Goal: Transaction & Acquisition: Purchase product/service

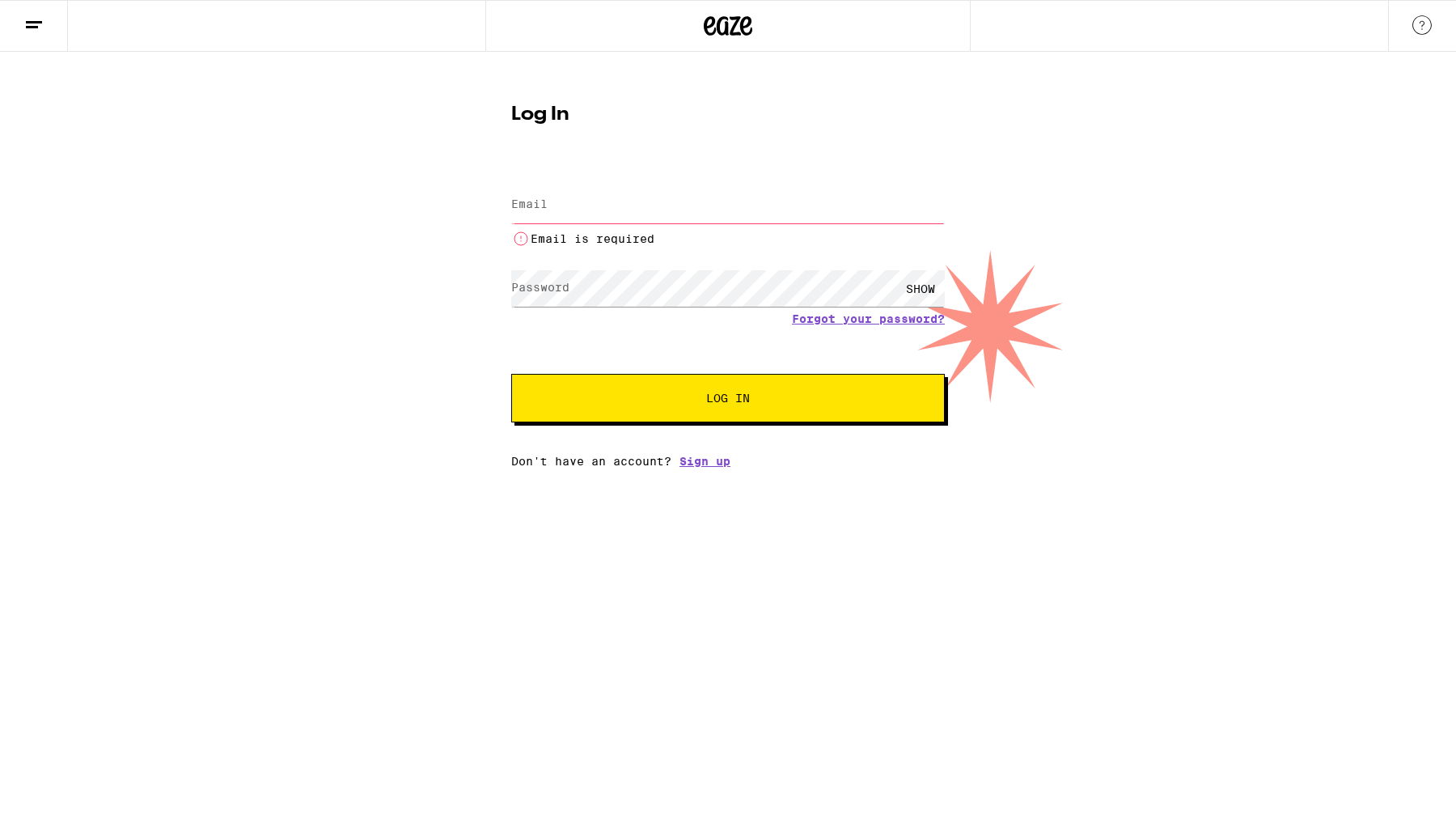
type input "[EMAIL_ADDRESS][DOMAIN_NAME]"
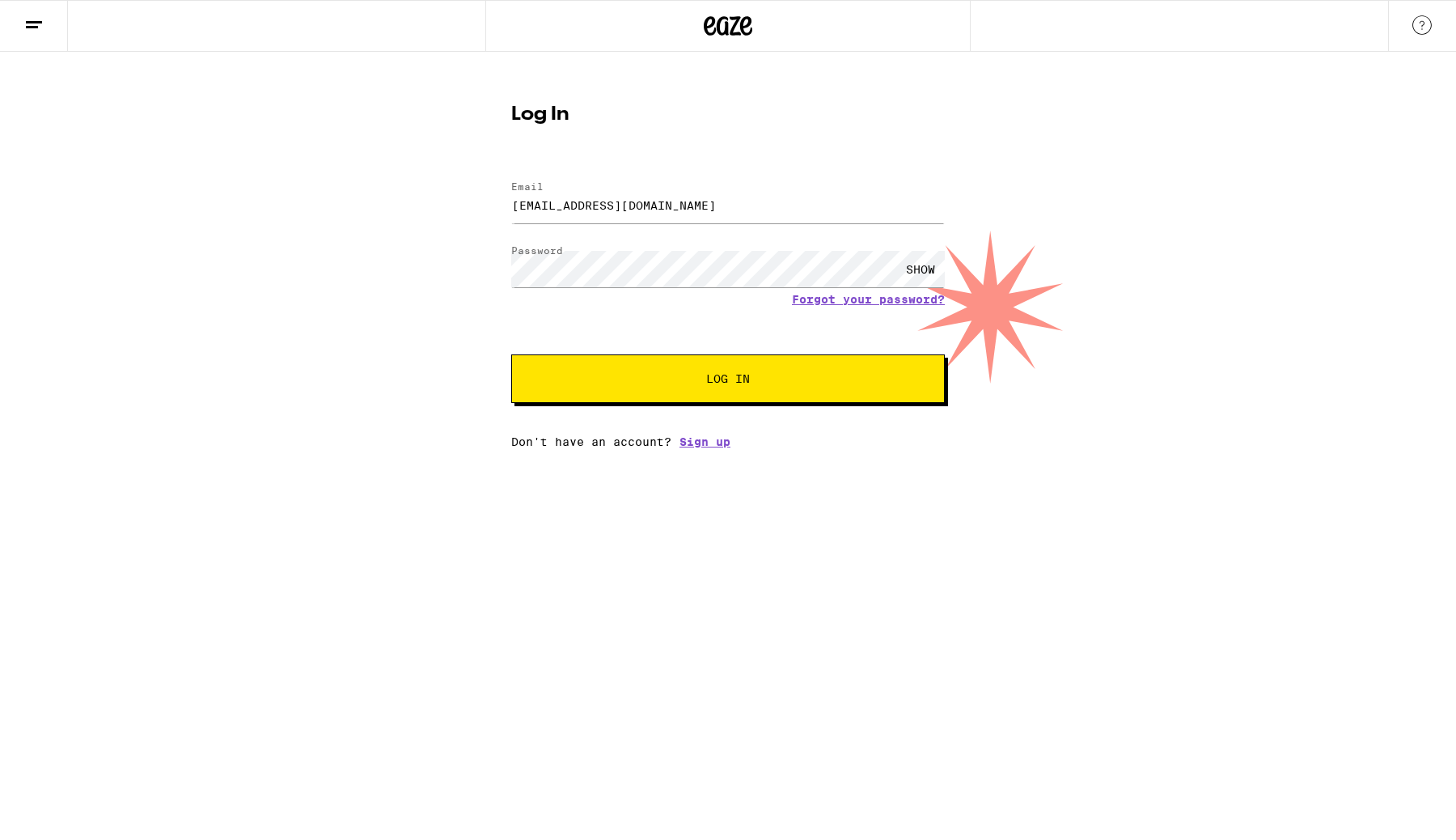
click at [733, 383] on span "Log In" at bounding box center [728, 379] width 44 height 11
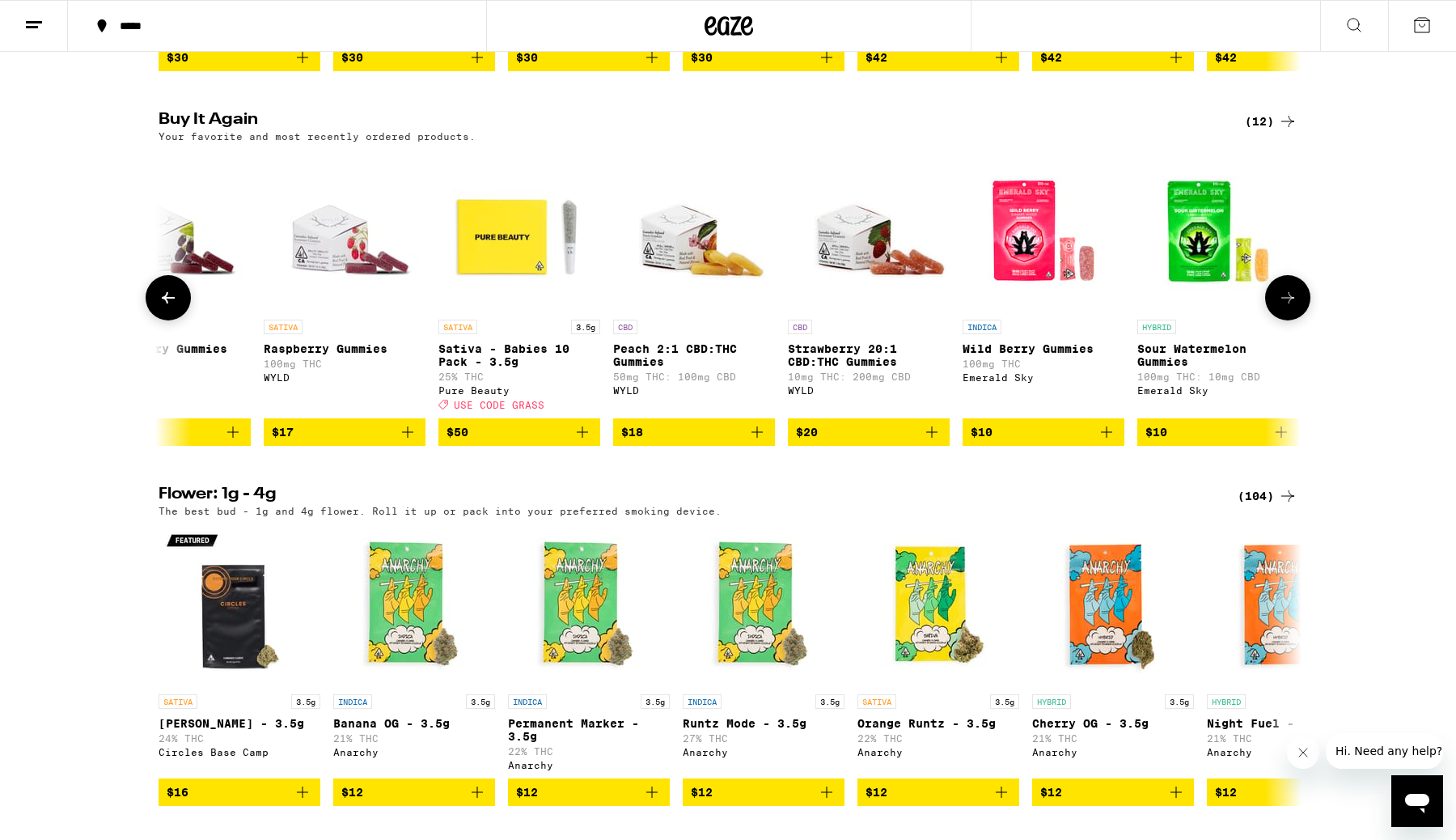
scroll to position [0, 598]
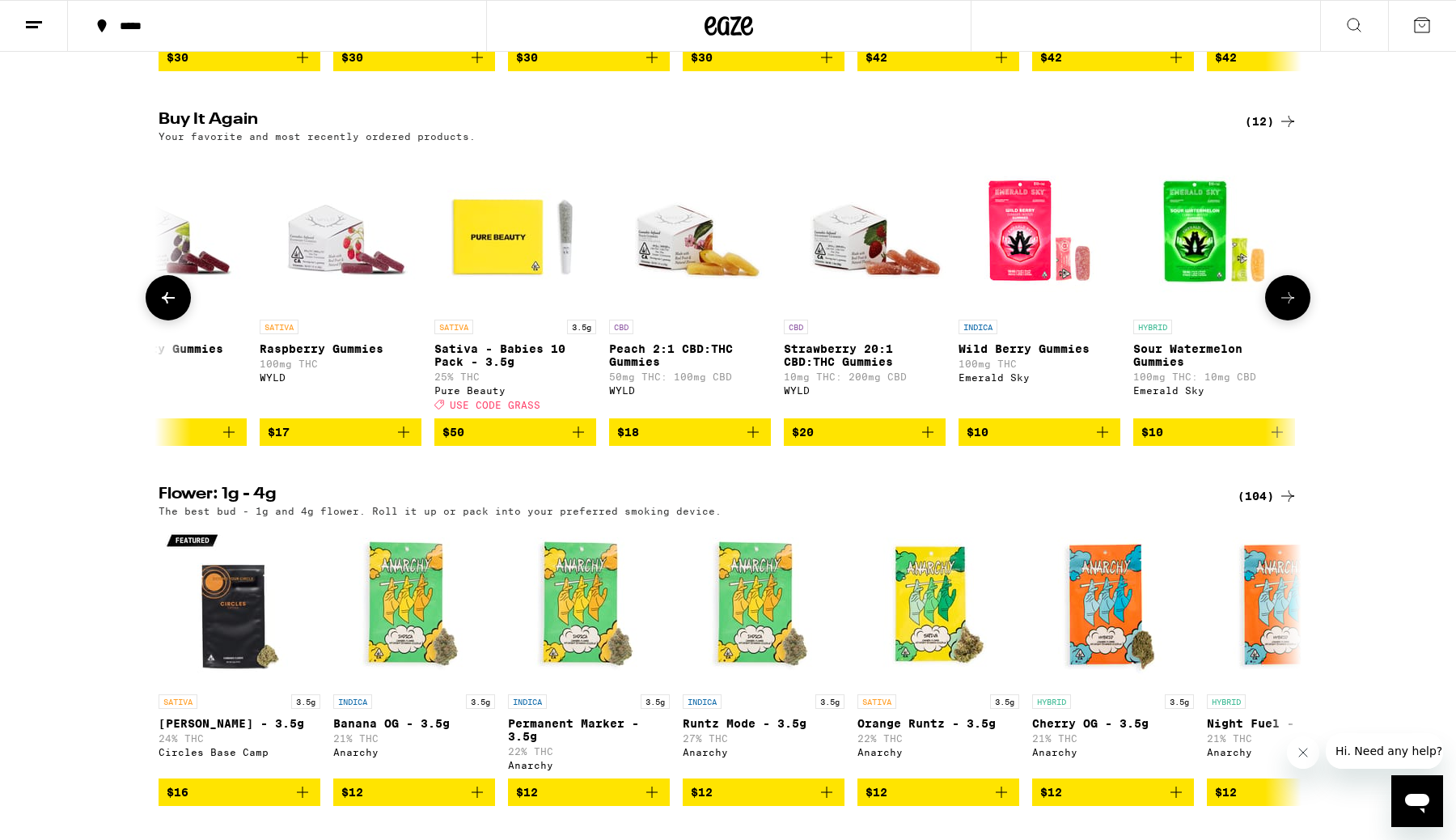
click at [930, 441] on icon "Add to bag" at bounding box center [927, 432] width 20 height 20
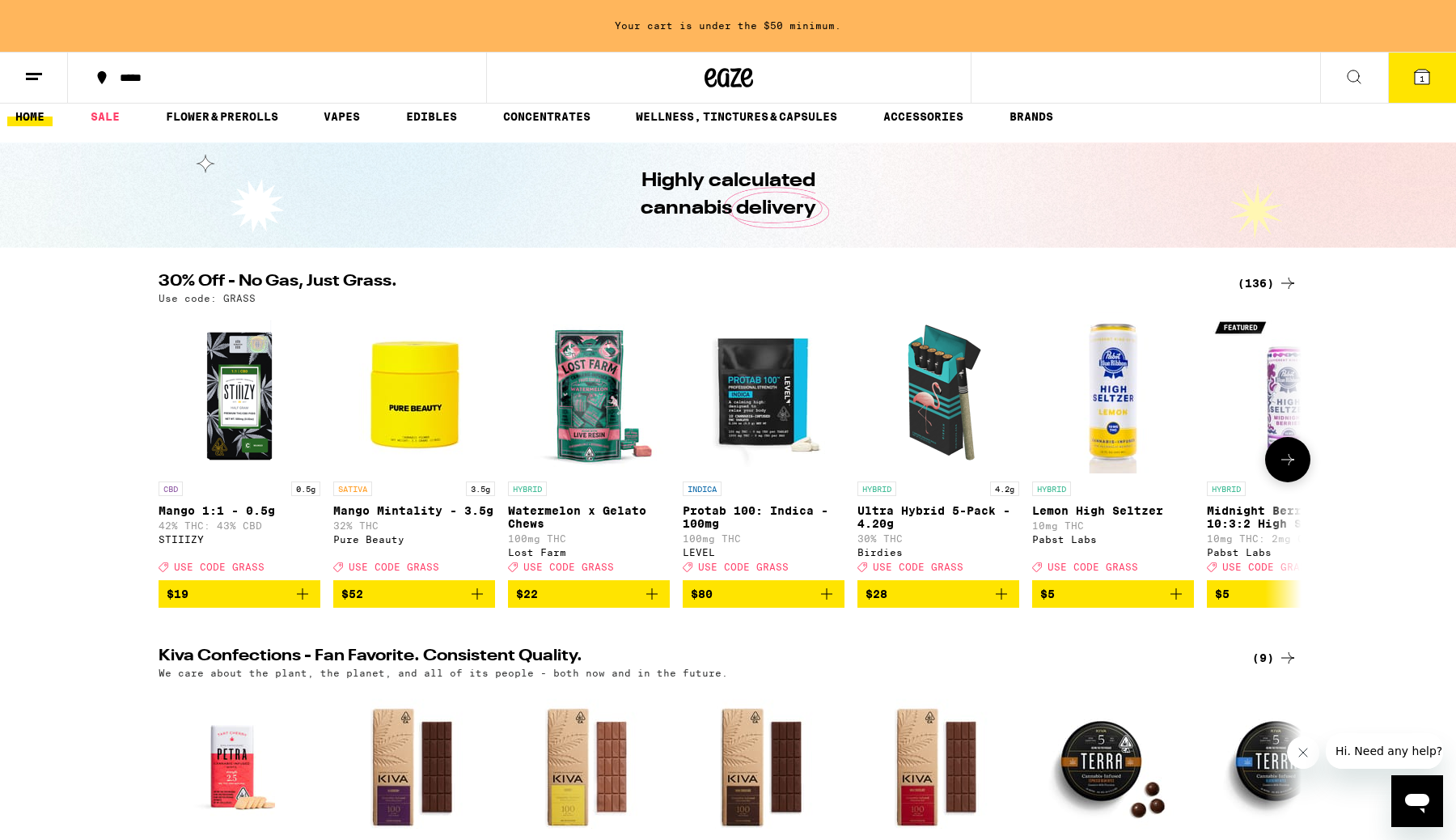
scroll to position [0, 0]
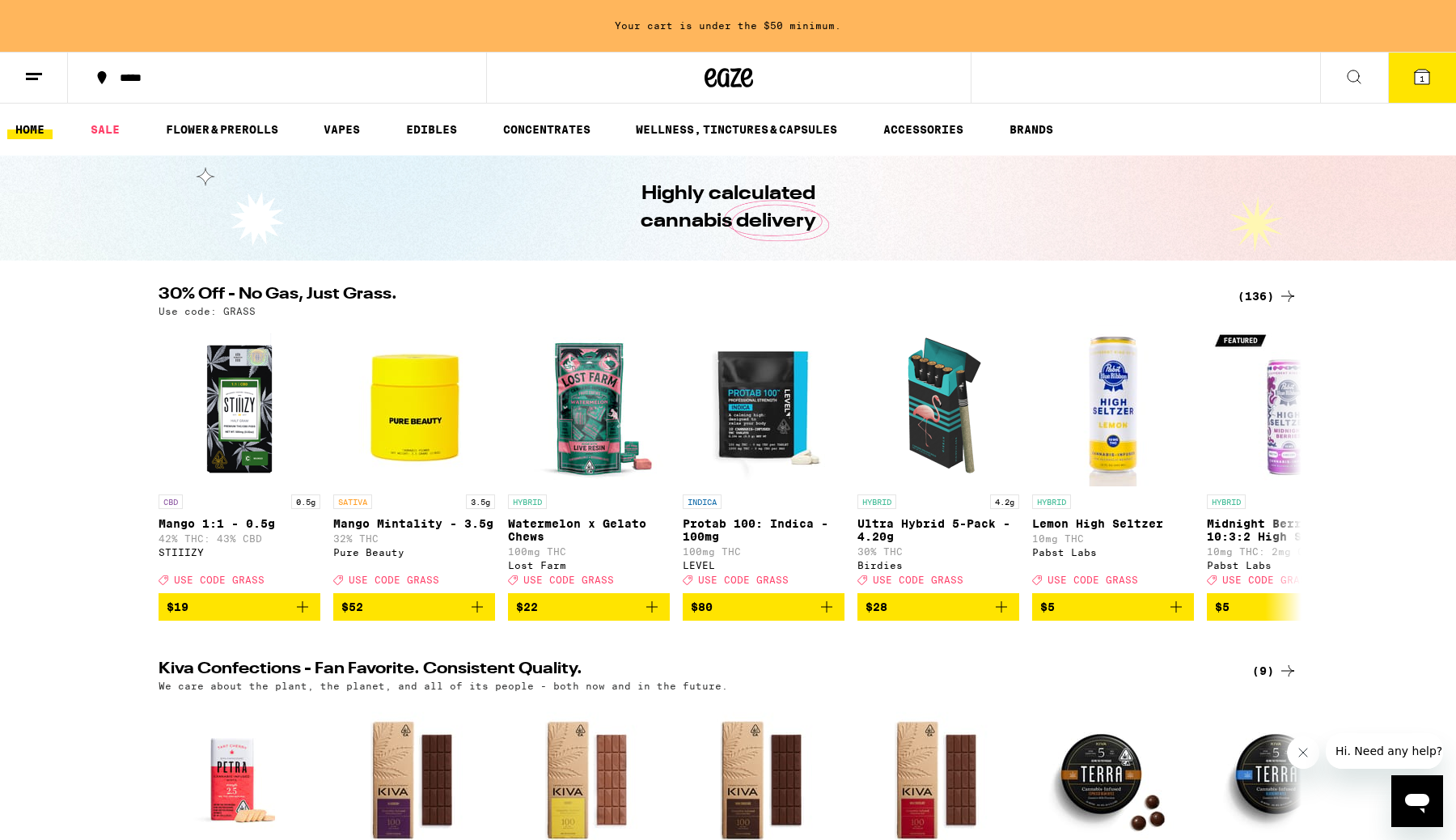
click at [1381, 71] on button at bounding box center [1354, 77] width 68 height 51
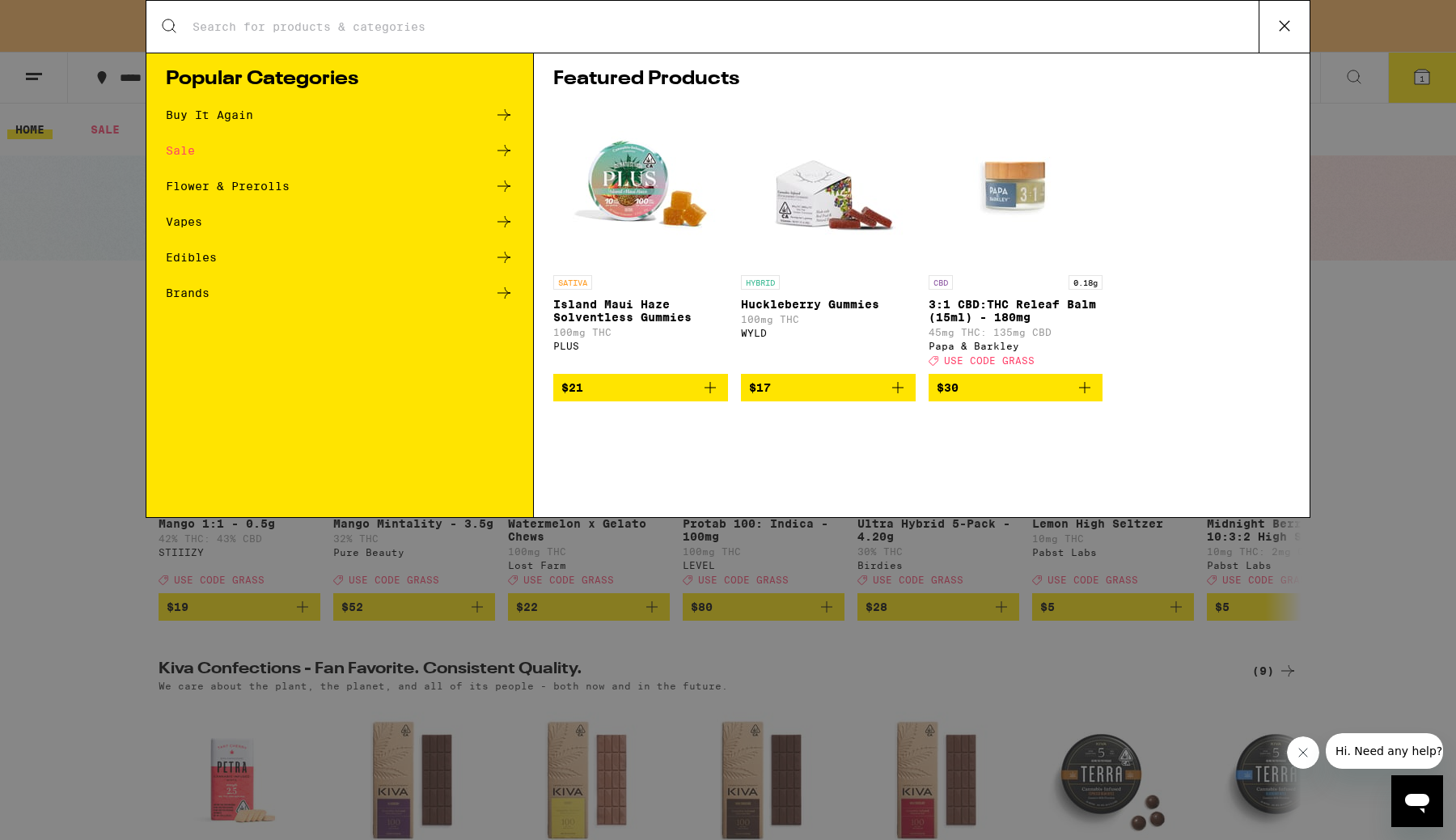
click at [708, 36] on div "Search for Products" at bounding box center [728, 27] width 1164 height 52
click at [547, 16] on div "Search for Products" at bounding box center [728, 27] width 1164 height 52
click at [200, 120] on div "Buy It Again" at bounding box center [209, 115] width 88 height 11
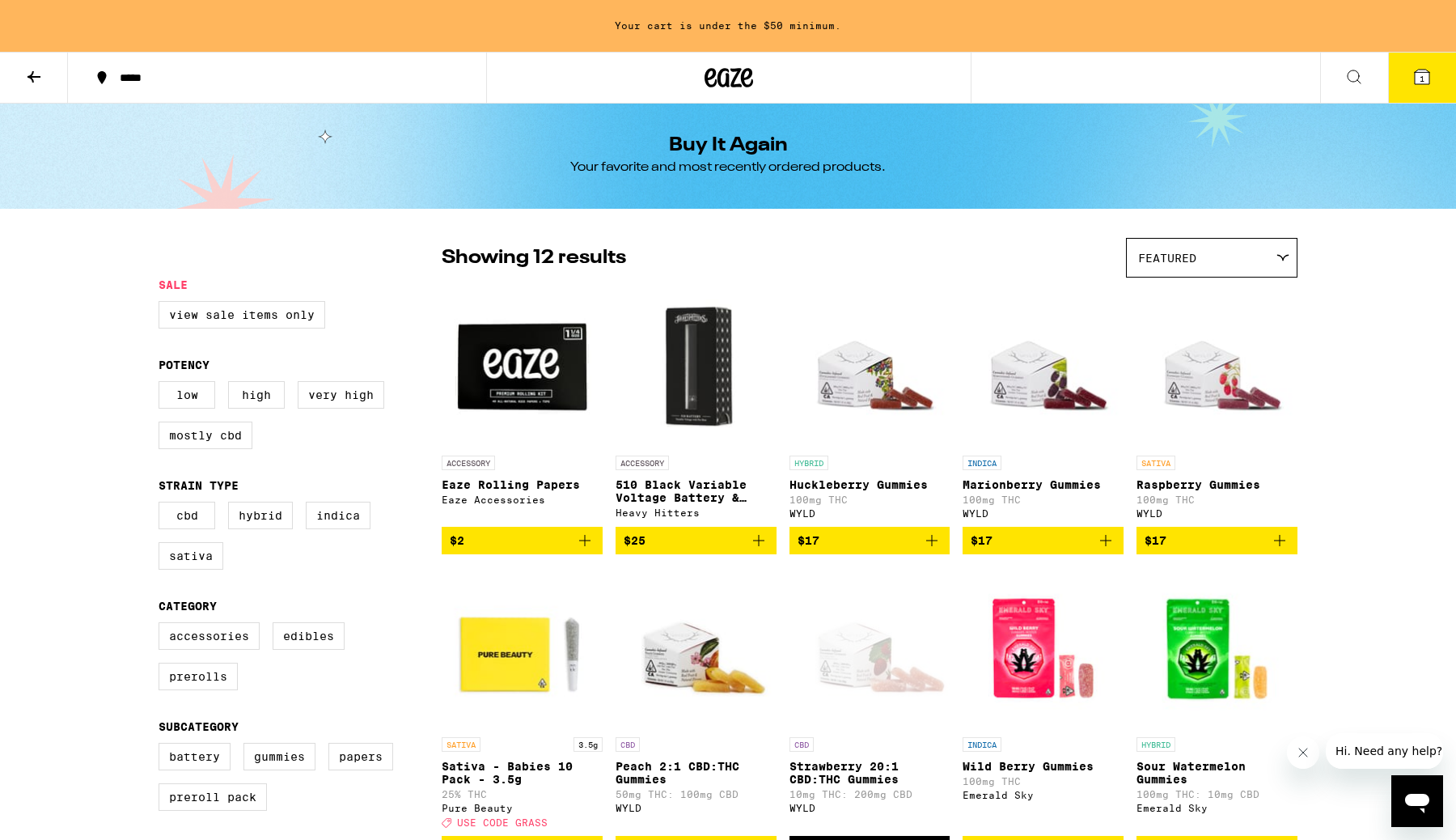
click at [1349, 68] on icon at bounding box center [1354, 76] width 20 height 20
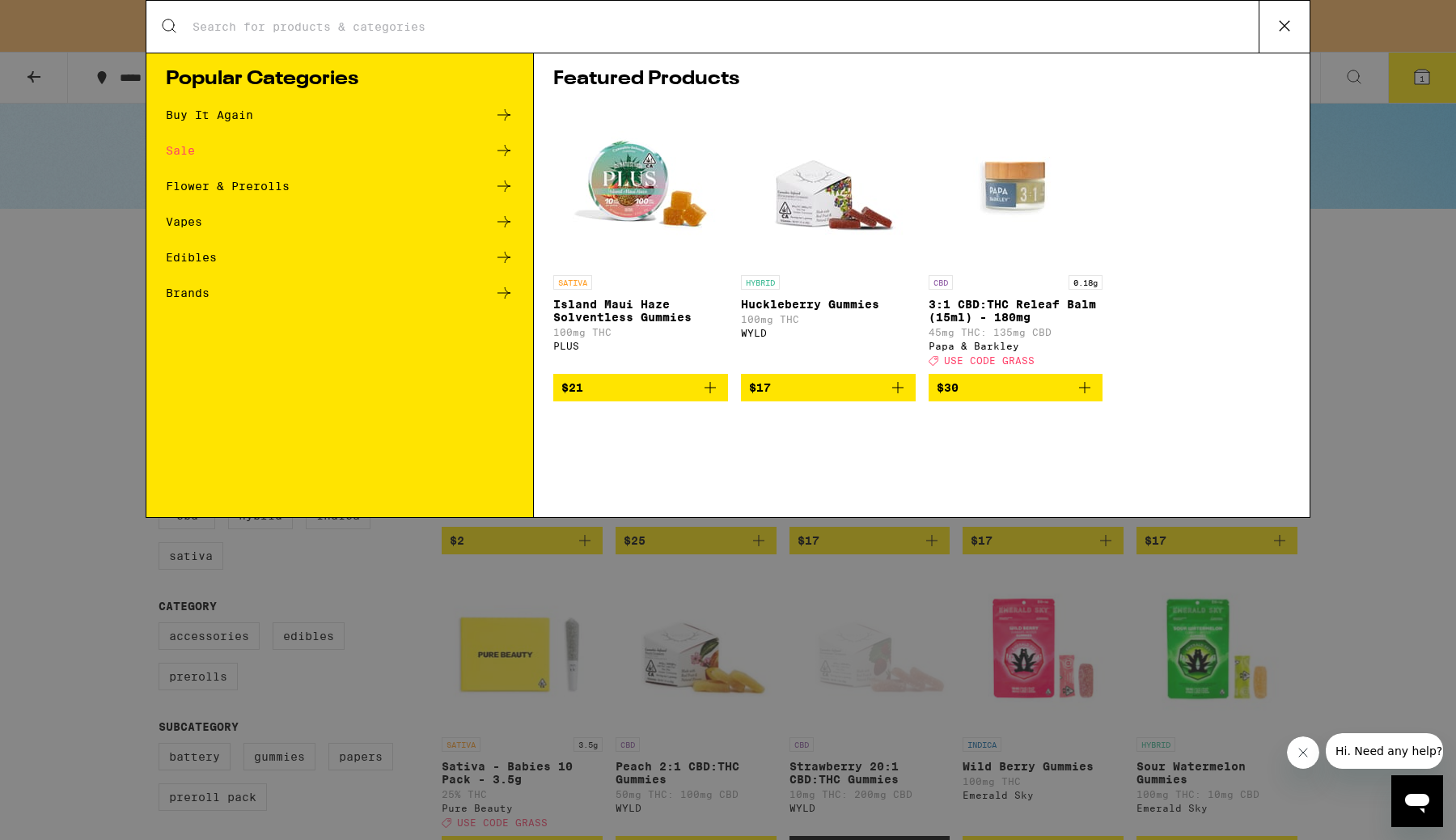
click at [572, 26] on input "Search for Products" at bounding box center [725, 27] width 1067 height 15
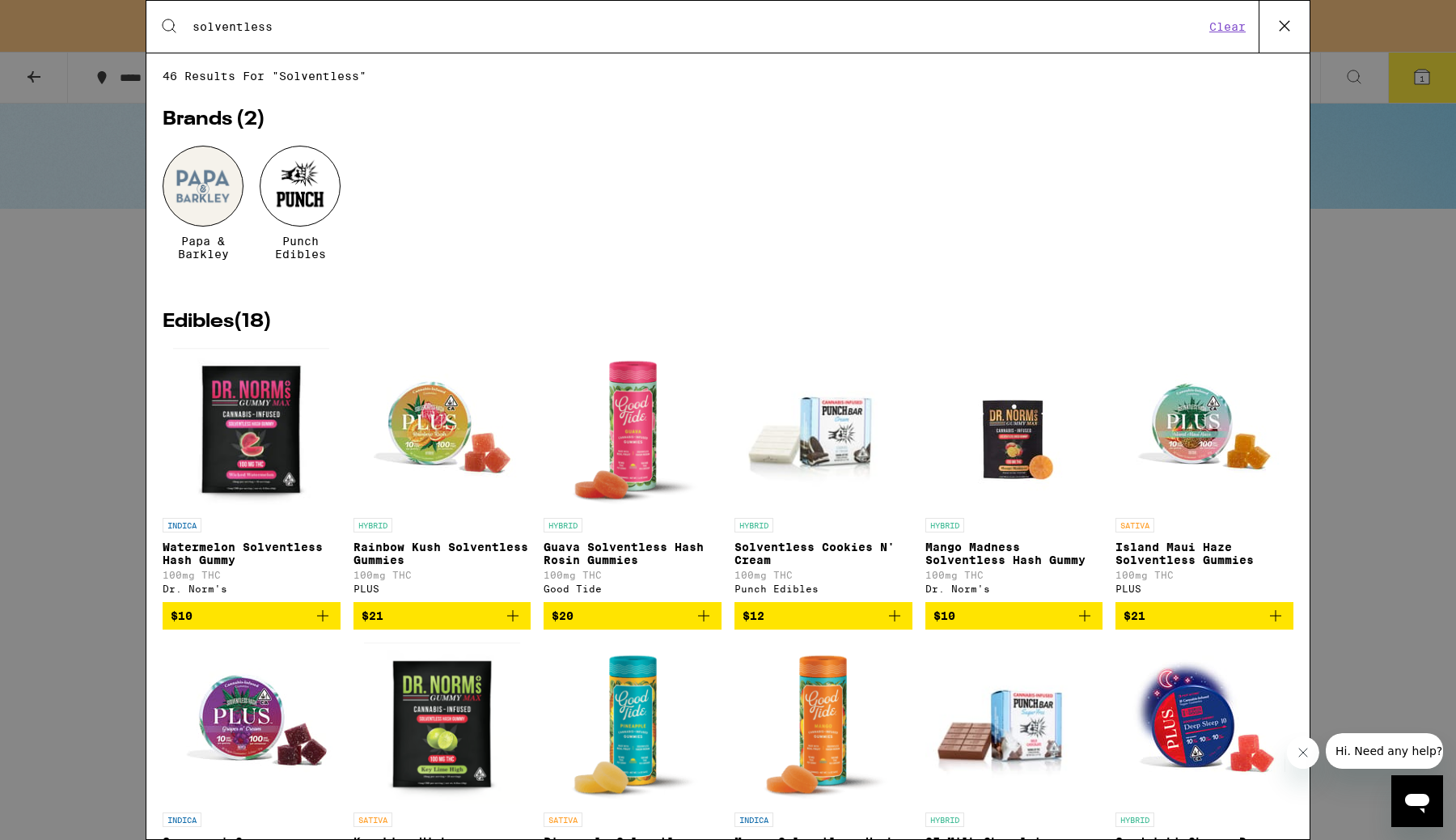
type input "solventless"
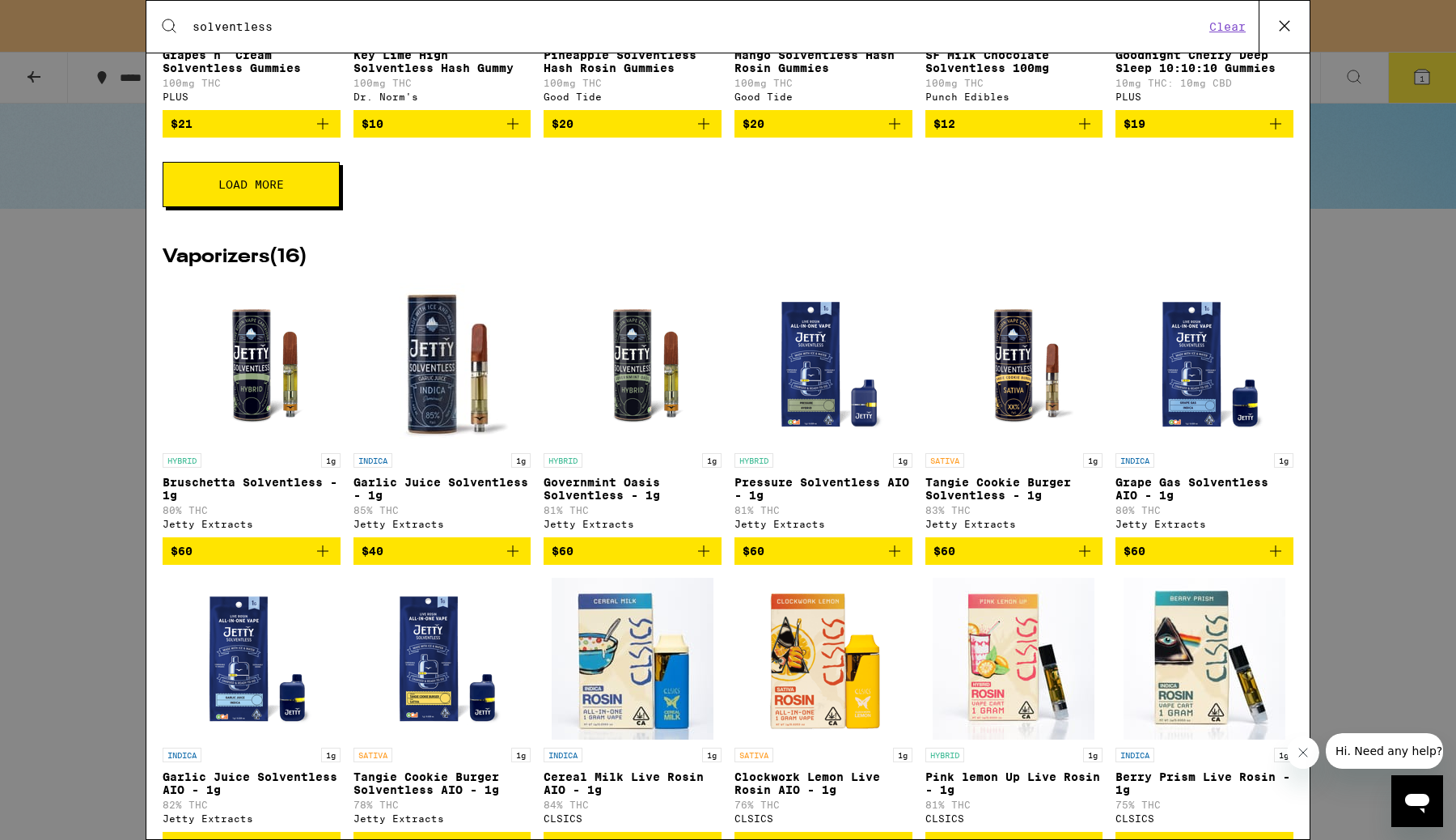
scroll to position [793, 0]
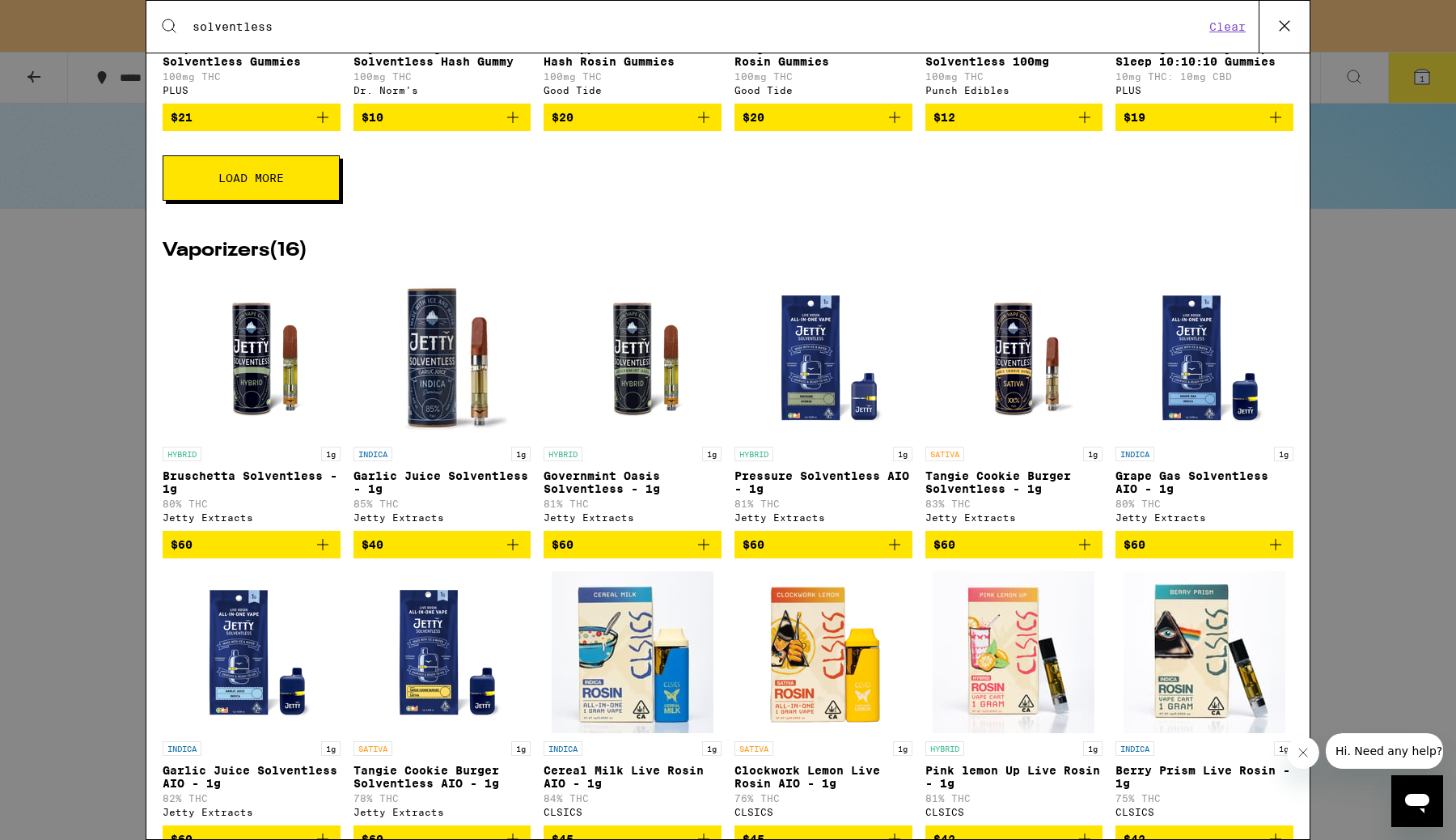
click at [704, 550] on icon "Add to bag" at bounding box center [704, 545] width 11 height 11
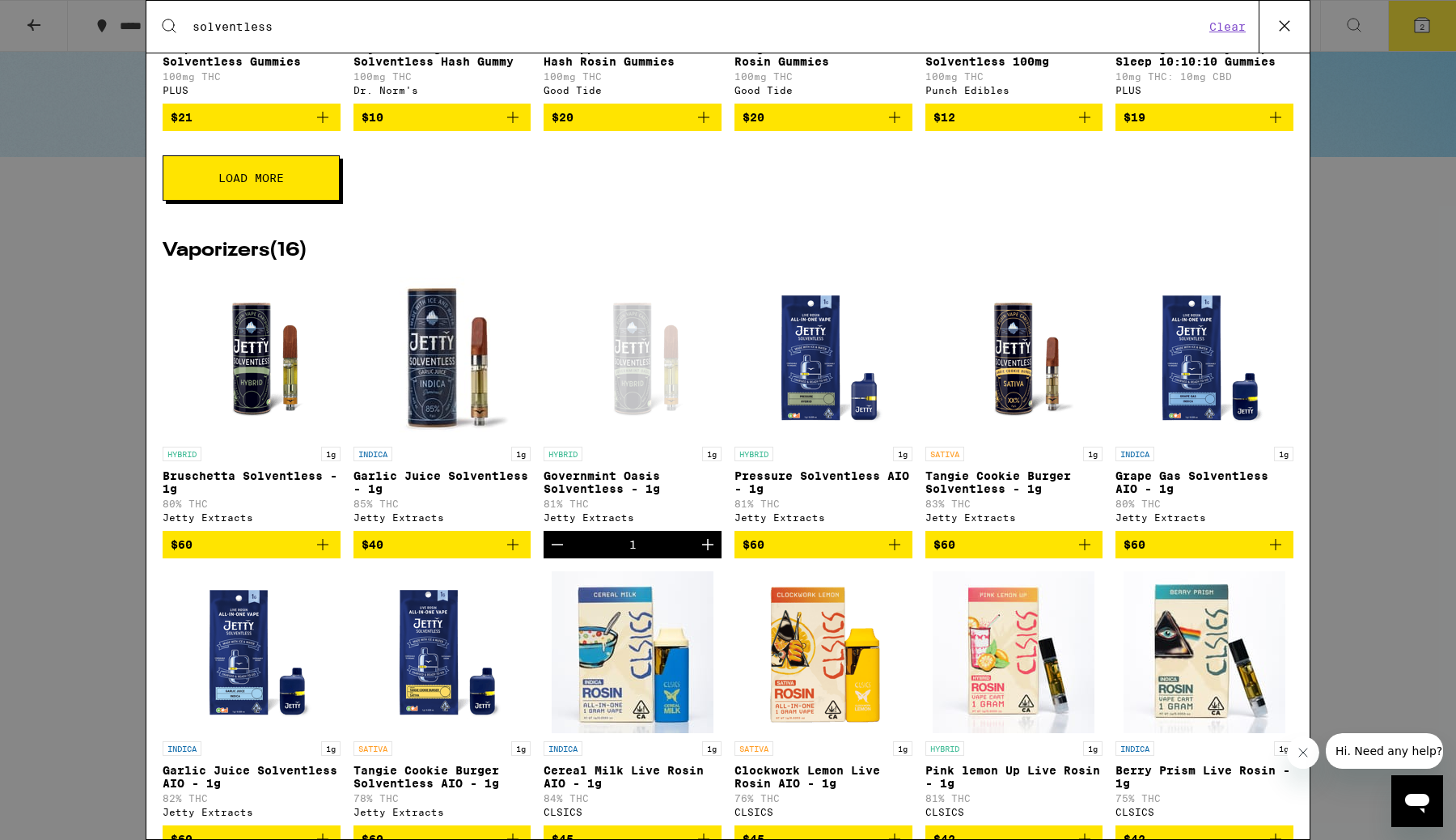
click at [1078, 554] on icon "Add to bag" at bounding box center [1085, 544] width 20 height 20
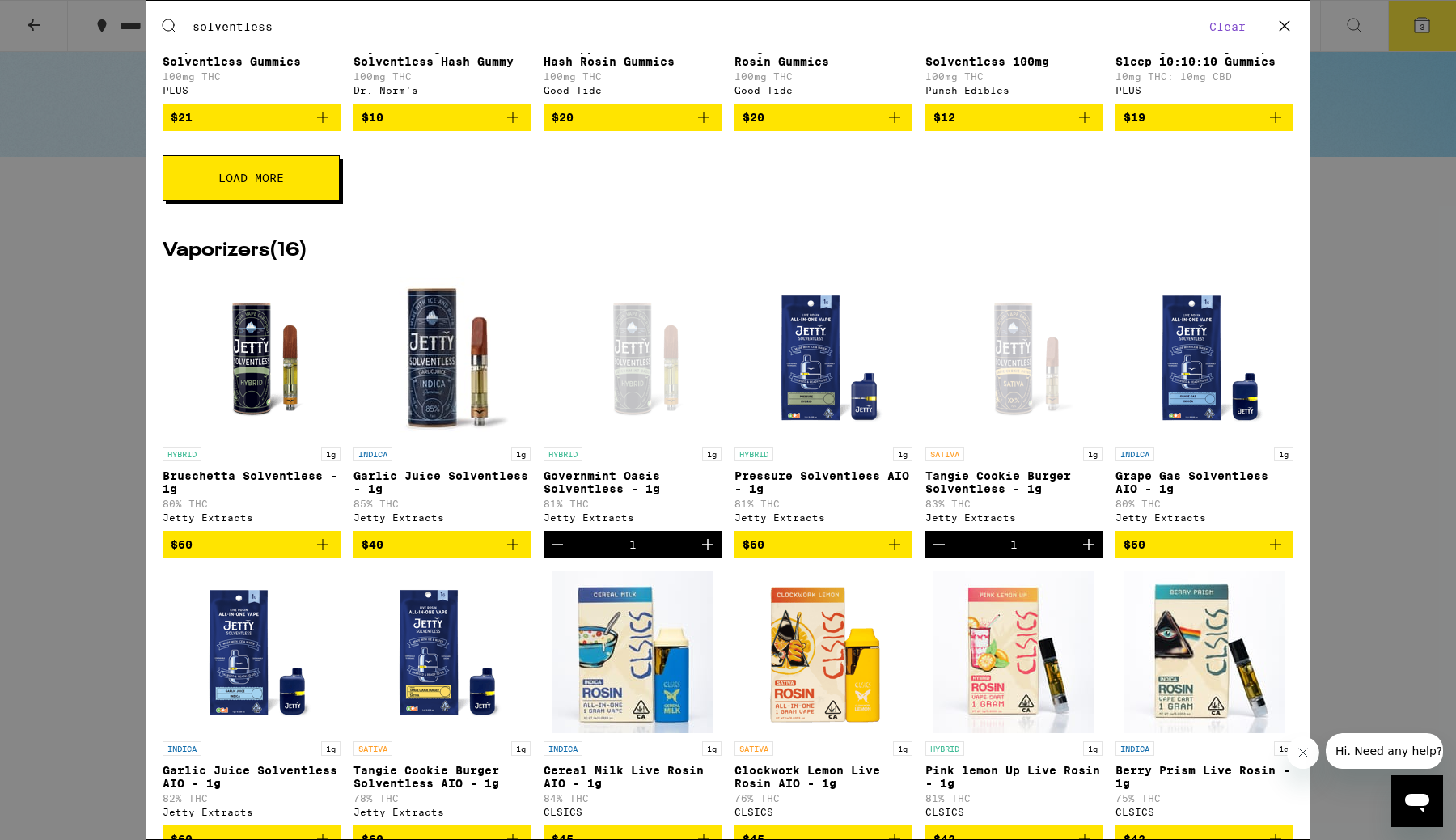
click at [1384, 358] on div "Search for Products solventless Clear 46 results for "solventless" Brands ( 2 )…" at bounding box center [728, 420] width 1456 height 840
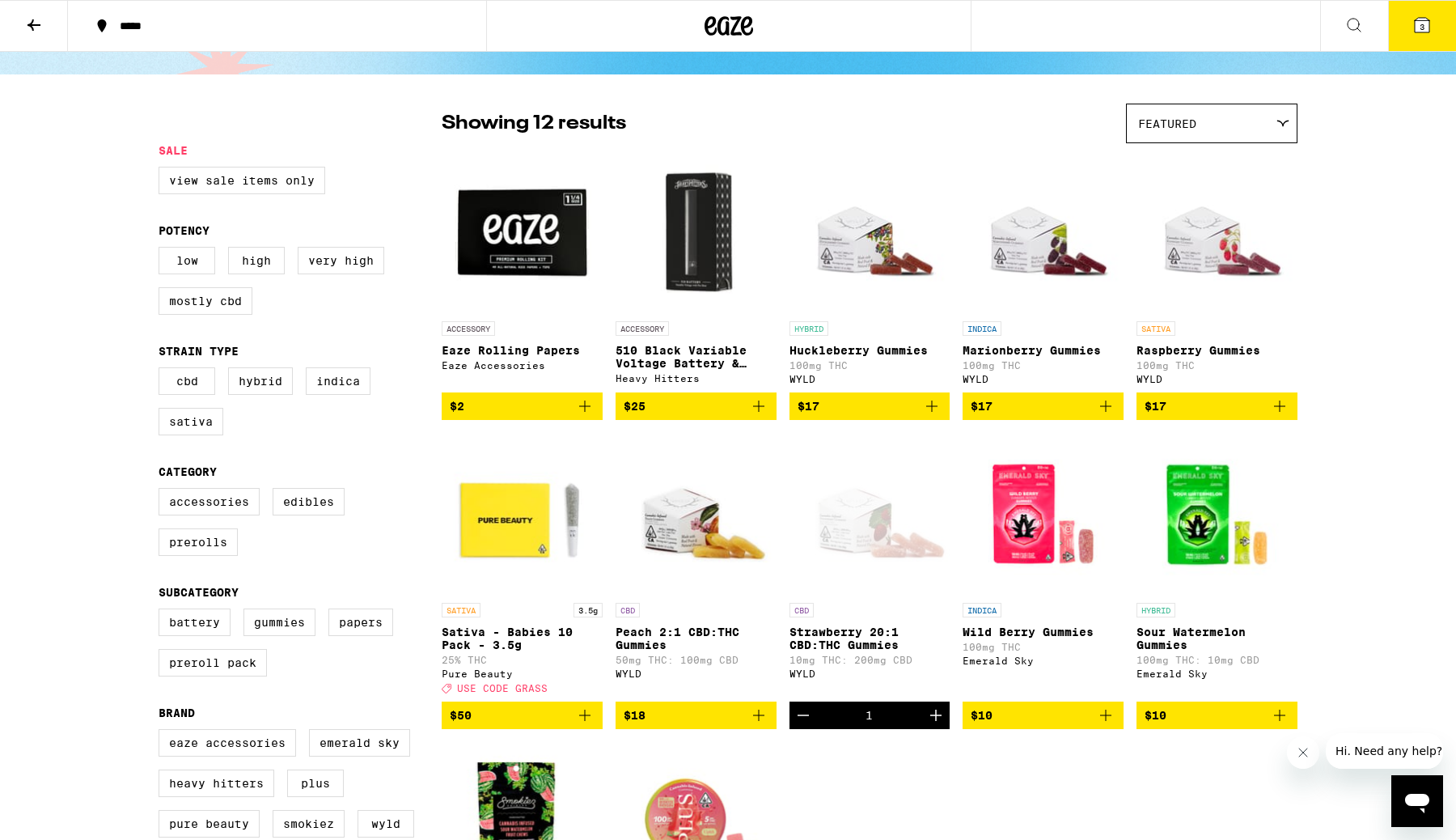
scroll to position [90, 0]
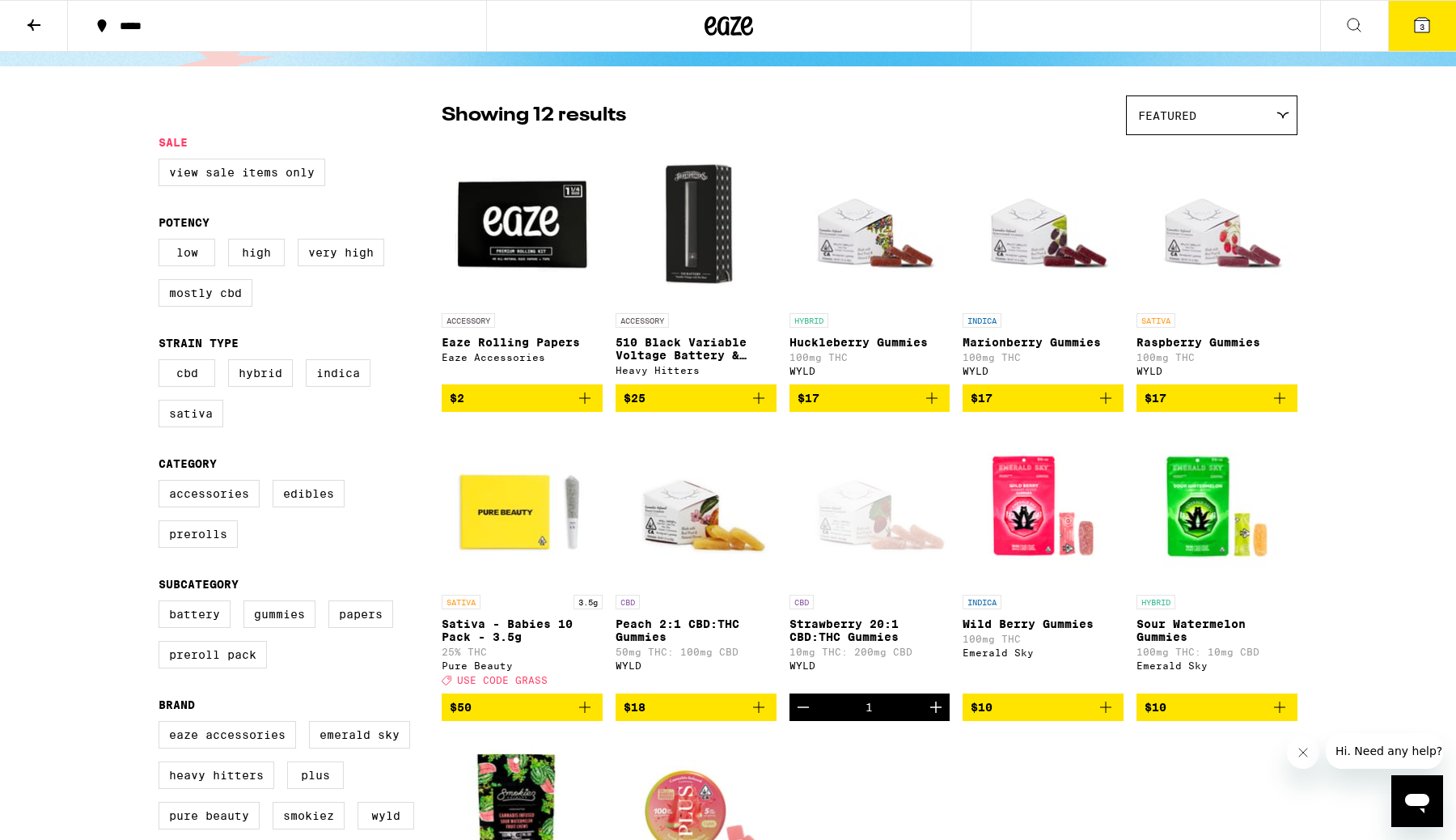
click at [1109, 404] on icon "Add to bag" at bounding box center [1106, 398] width 20 height 20
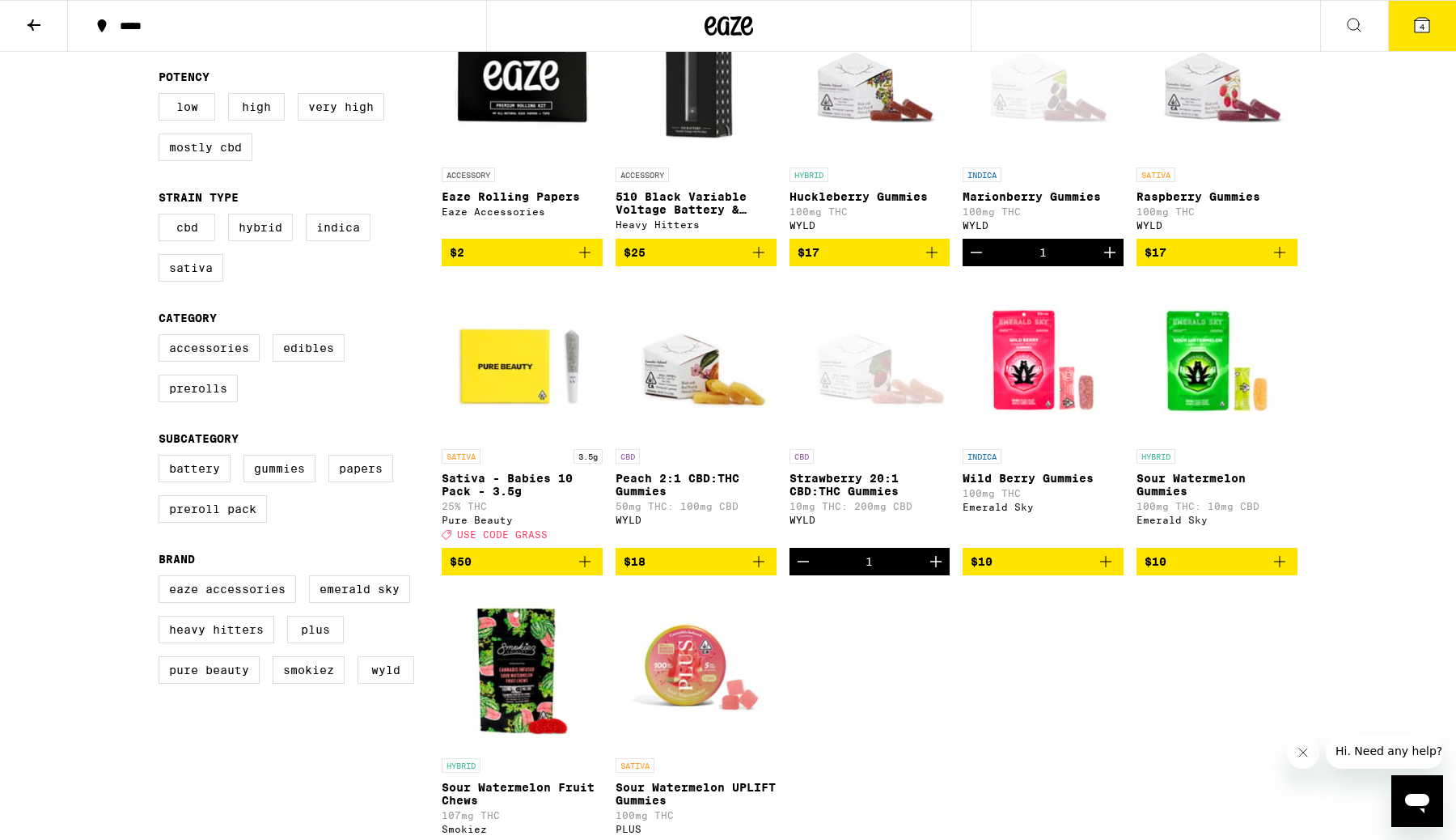
scroll to position [0, 0]
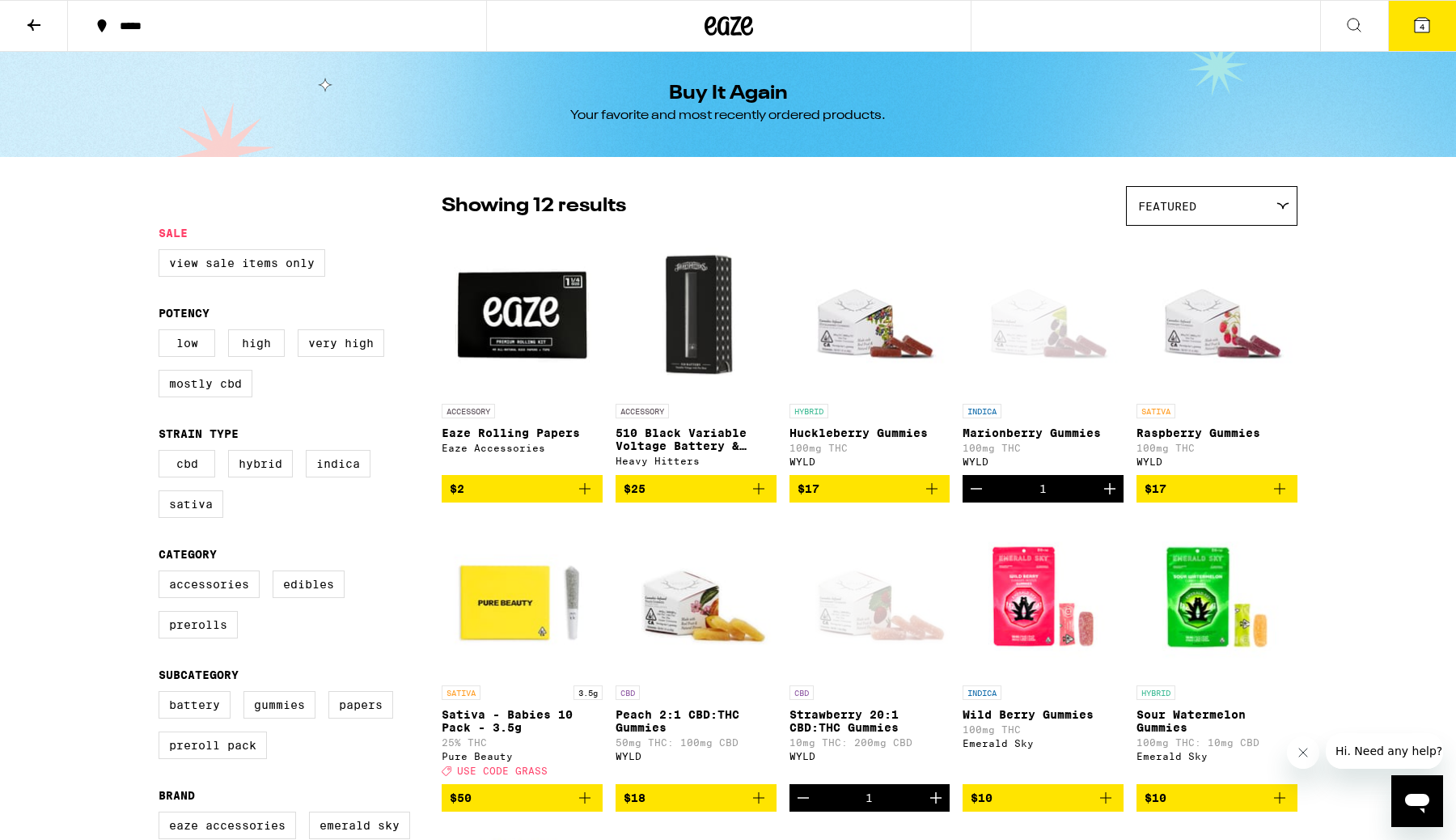
click at [1413, 40] on button "4" at bounding box center [1422, 26] width 68 height 50
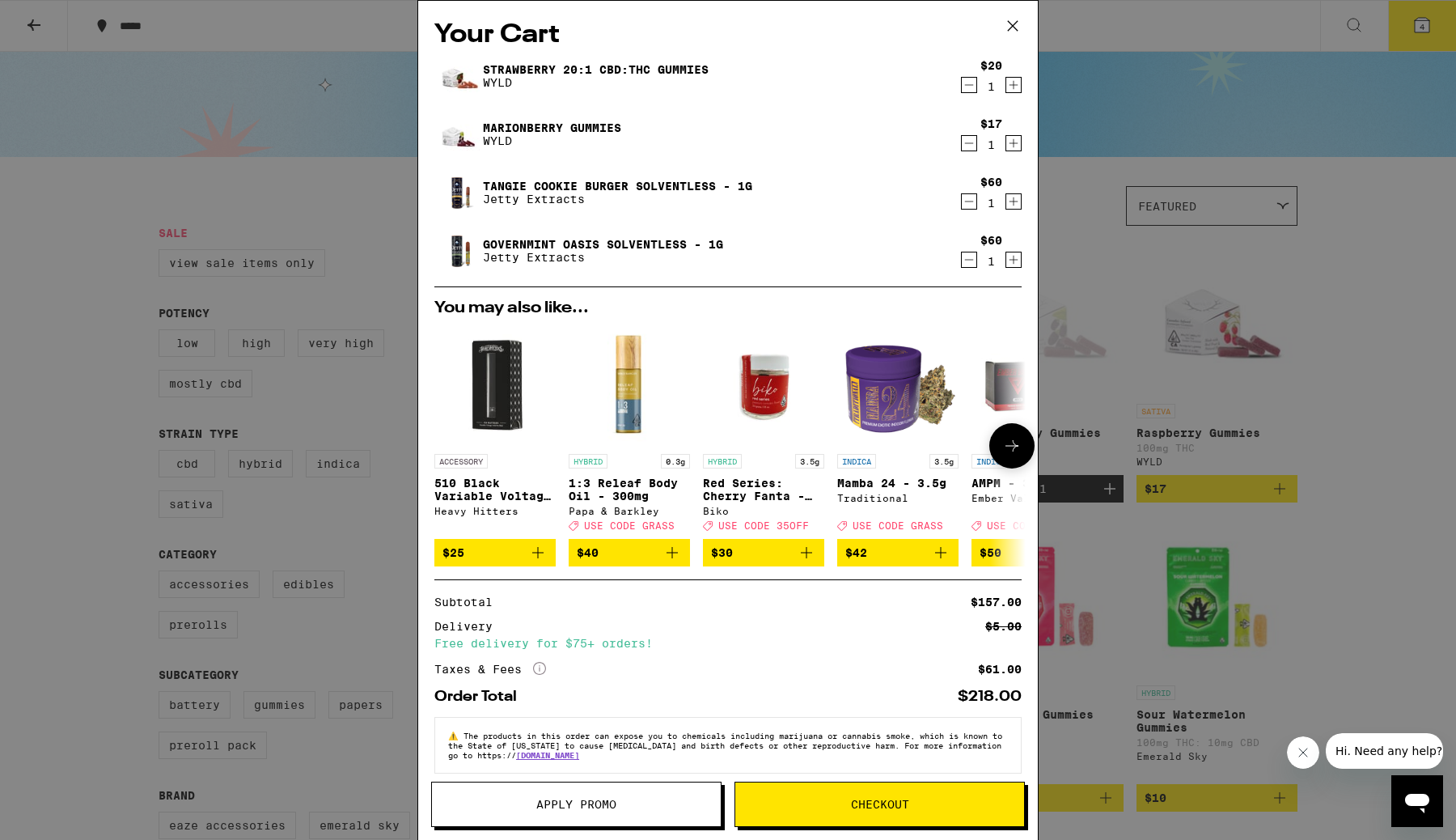
scroll to position [22, 0]
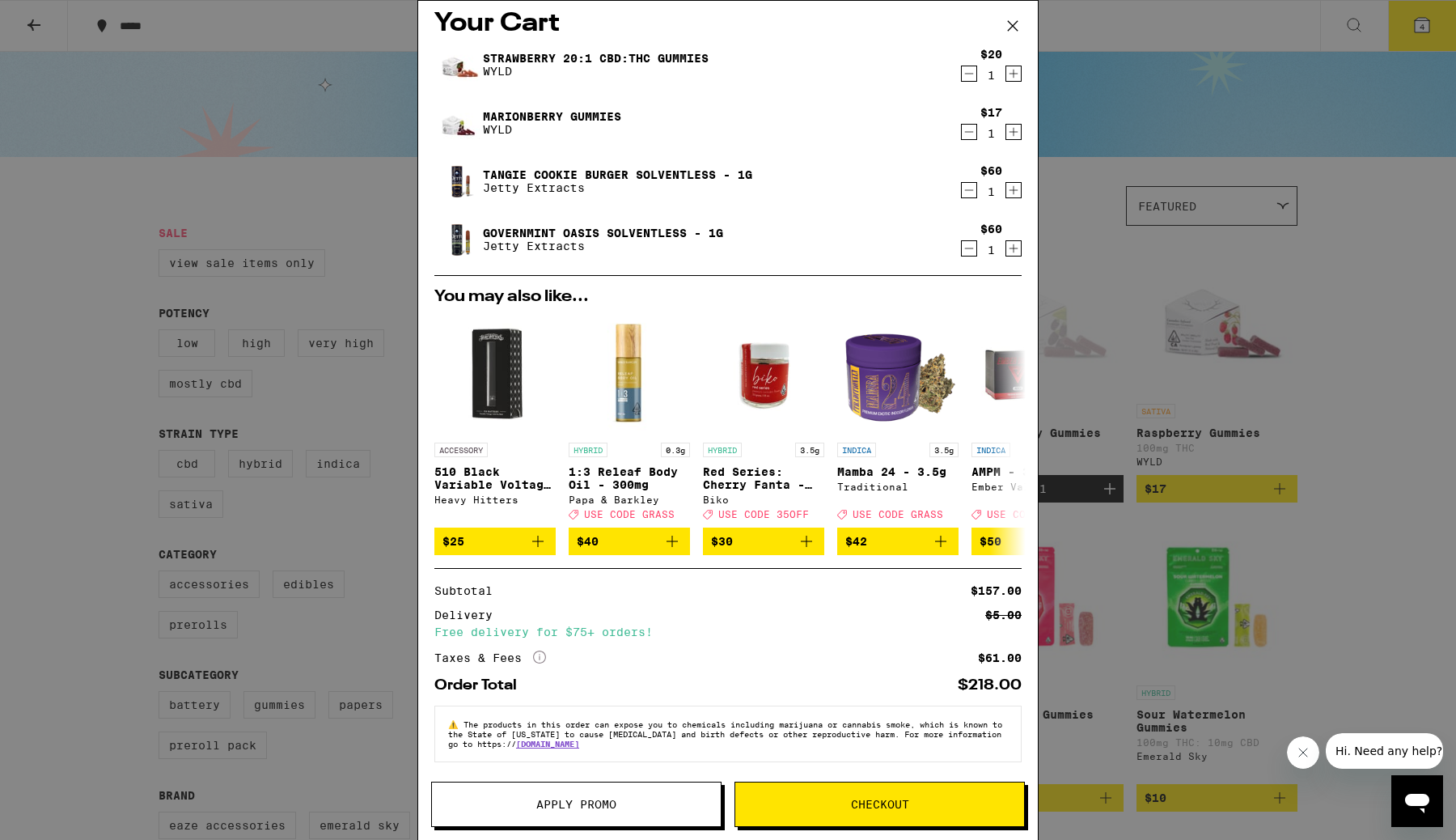
click at [1015, 25] on icon at bounding box center [1013, 26] width 24 height 24
